Goal: Information Seeking & Learning: Learn about a topic

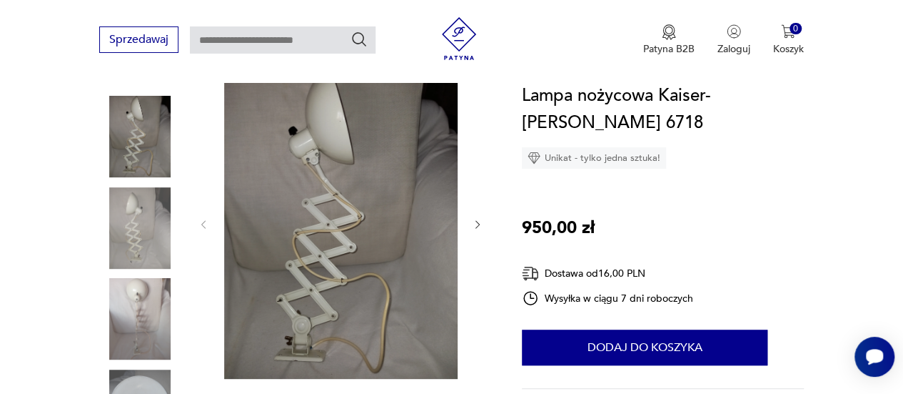
scroll to position [184, 0]
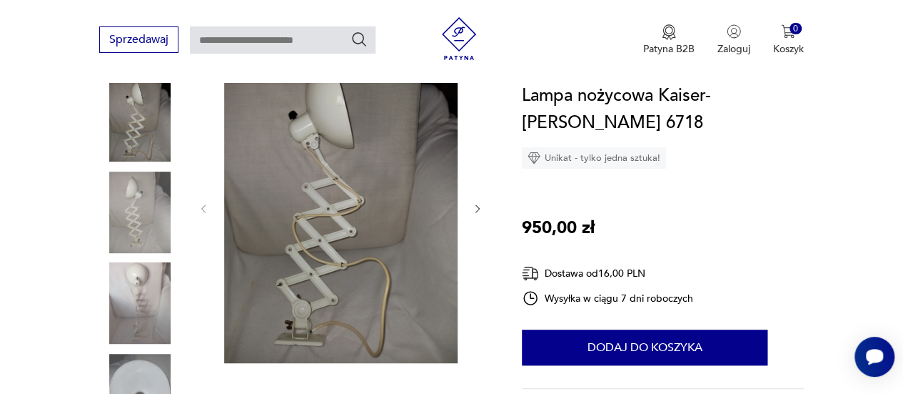
click at [326, 212] on img at bounding box center [341, 206] width 234 height 311
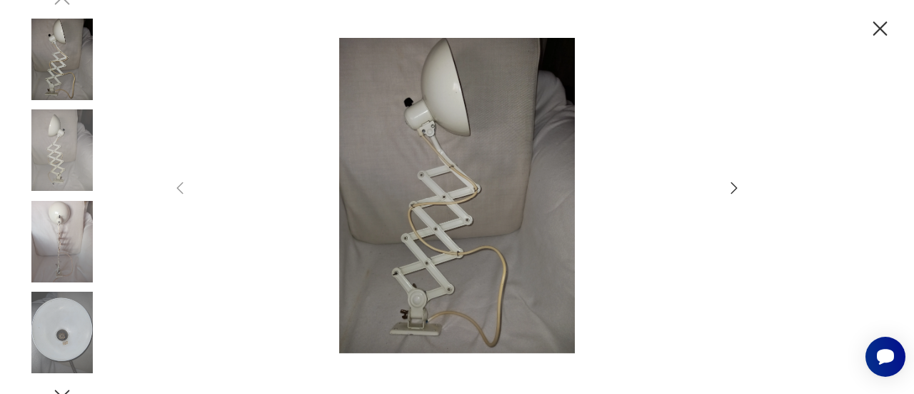
click at [723, 181] on div at bounding box center [456, 197] width 571 height 318
click at [737, 191] on icon "button" at bounding box center [734, 187] width 17 height 17
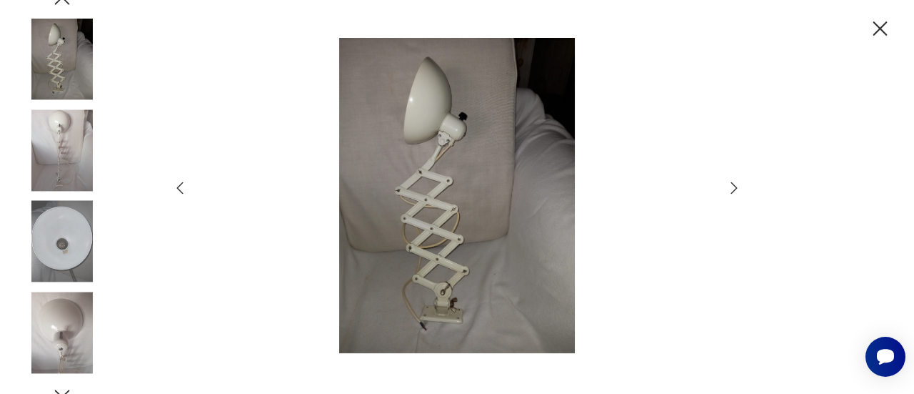
click at [737, 191] on icon "button" at bounding box center [734, 187] width 17 height 17
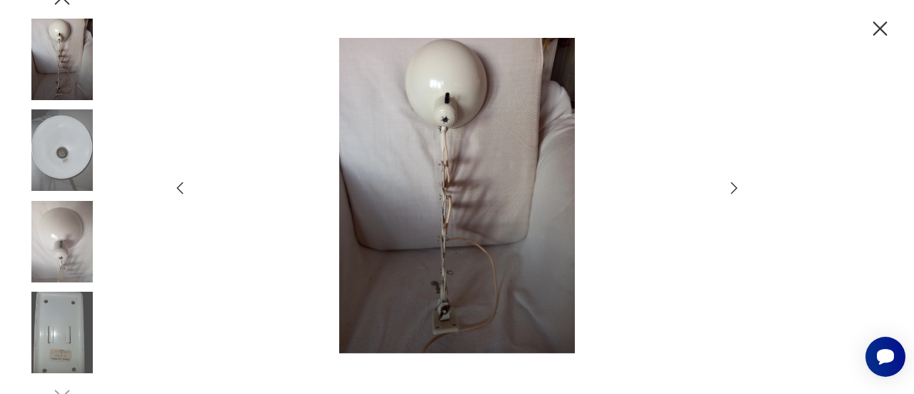
click at [737, 191] on icon "button" at bounding box center [734, 187] width 17 height 17
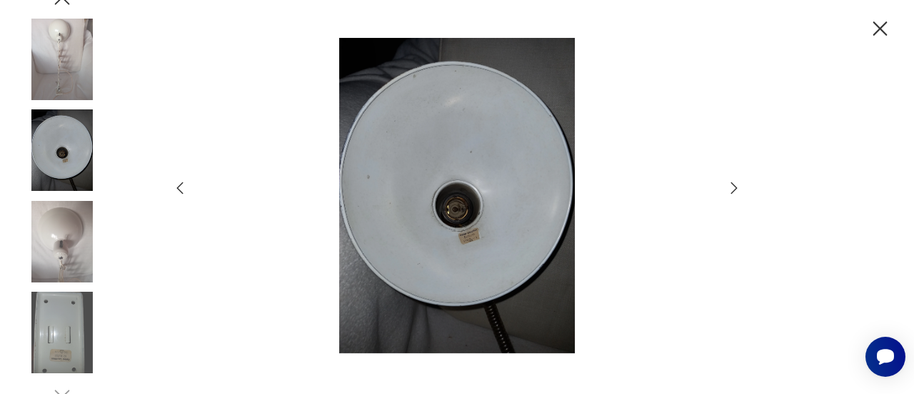
click at [737, 191] on icon "button" at bounding box center [734, 187] width 17 height 17
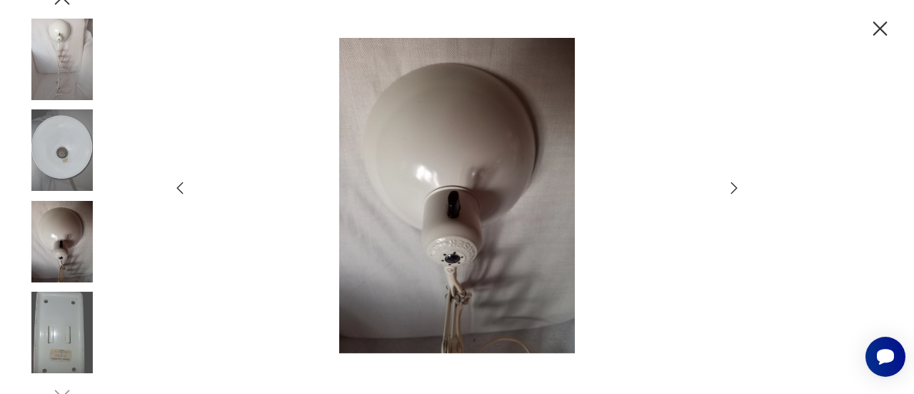
click at [737, 191] on icon "button" at bounding box center [734, 187] width 17 height 17
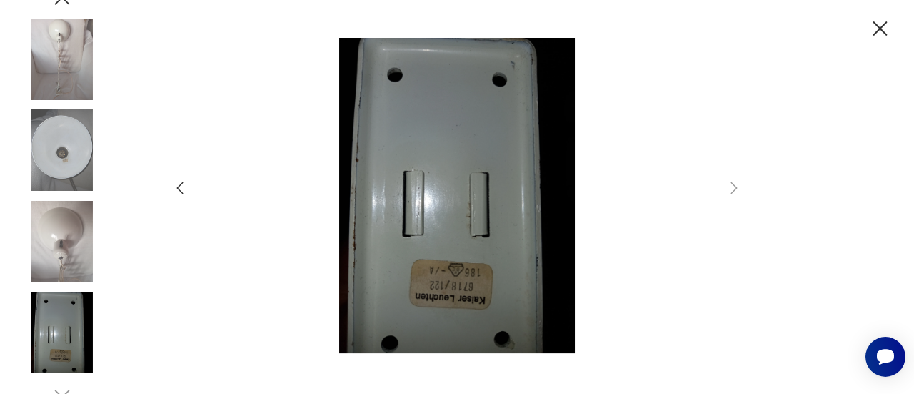
click at [876, 30] on icon "button" at bounding box center [880, 28] width 25 height 25
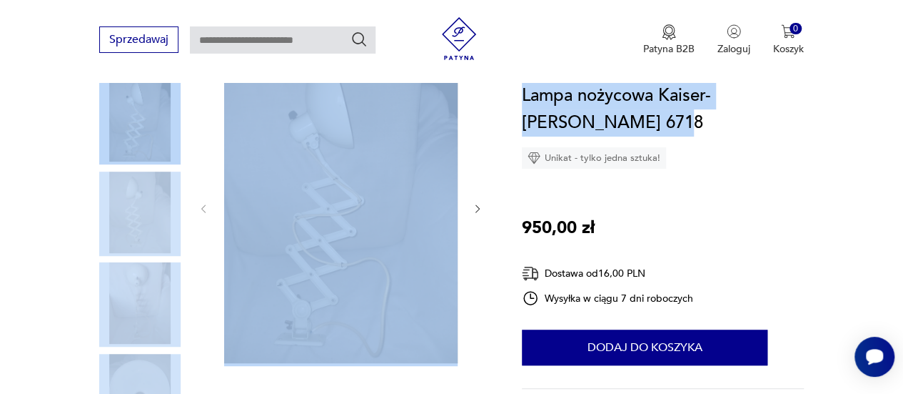
drag, startPoint x: 898, startPoint y: 78, endPoint x: 902, endPoint y: 101, distance: 23.3
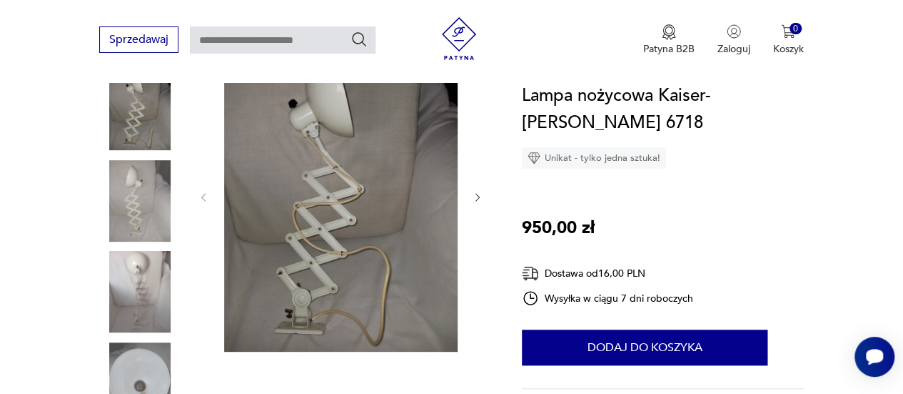
scroll to position [189, 0]
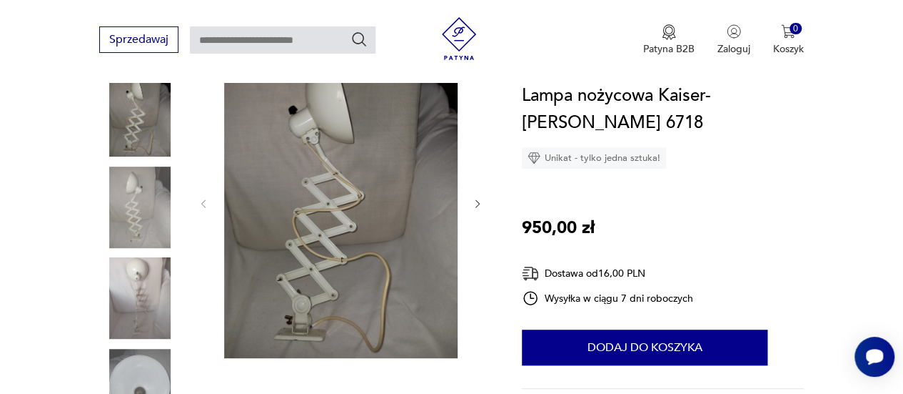
click at [131, 196] on img at bounding box center [139, 206] width 81 height 81
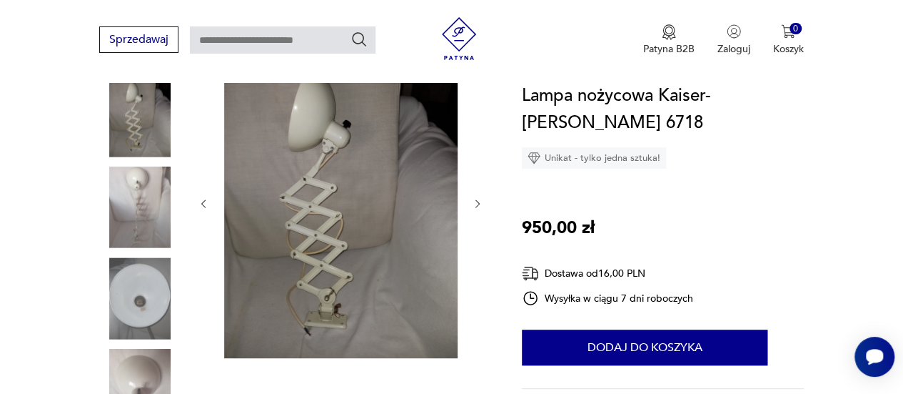
click at [483, 205] on div at bounding box center [293, 253] width 389 height 414
click at [476, 202] on icon "button" at bounding box center [477, 203] width 11 height 11
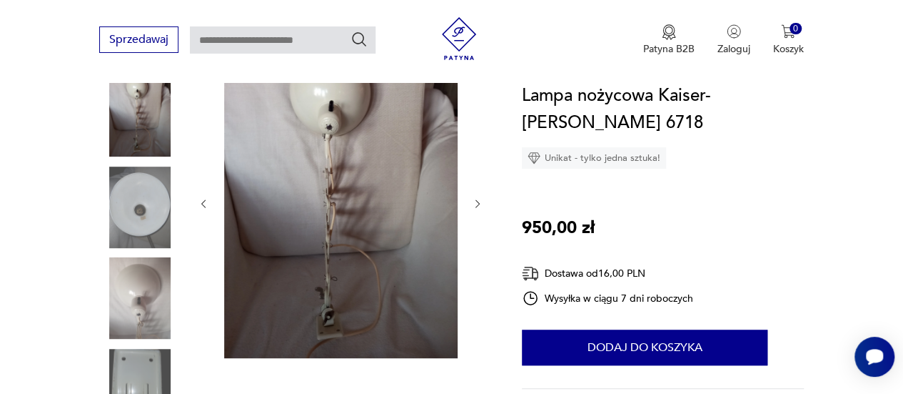
click at [476, 202] on icon "button" at bounding box center [477, 203] width 11 height 11
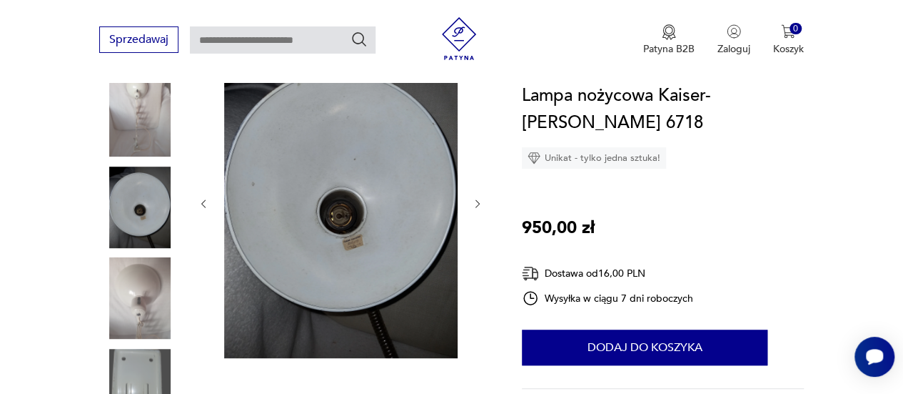
click at [468, 212] on div at bounding box center [341, 203] width 286 height 314
click at [480, 201] on icon "button" at bounding box center [477, 203] width 11 height 11
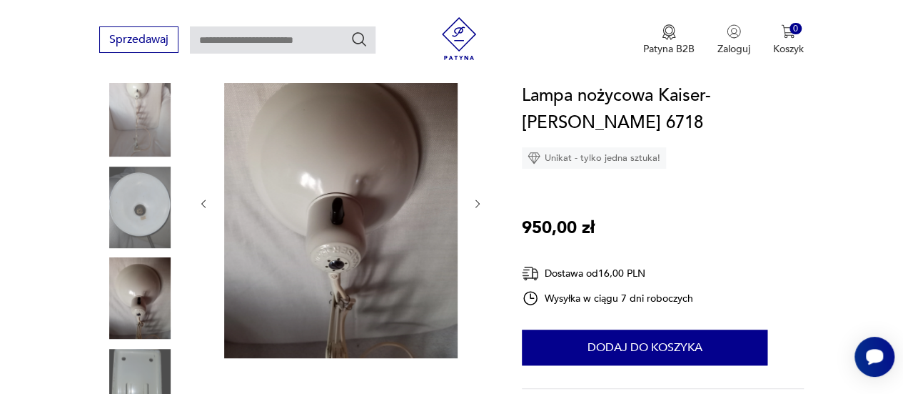
click at [480, 201] on icon "button" at bounding box center [477, 203] width 11 height 11
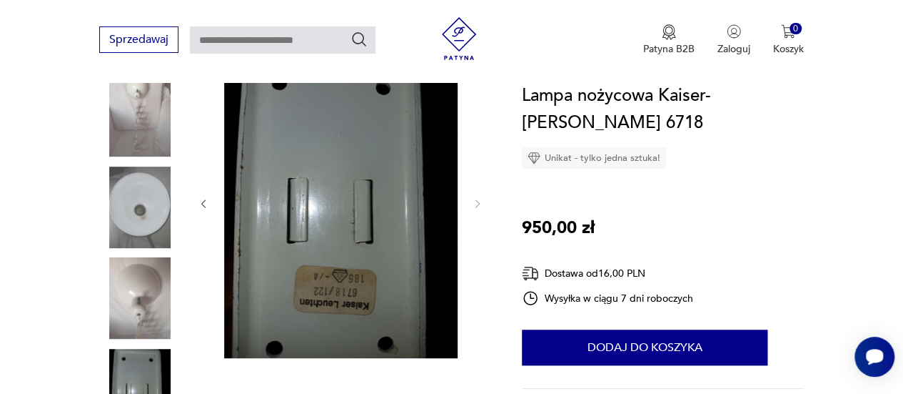
click at [34, 51] on div "Sprzedawaj Patyna B2B Zaloguj 0 Koszyk Twój koszyk ( 0 ) Brak produktów w koszy…" at bounding box center [451, 41] width 903 height 82
